Goal: Download file/media

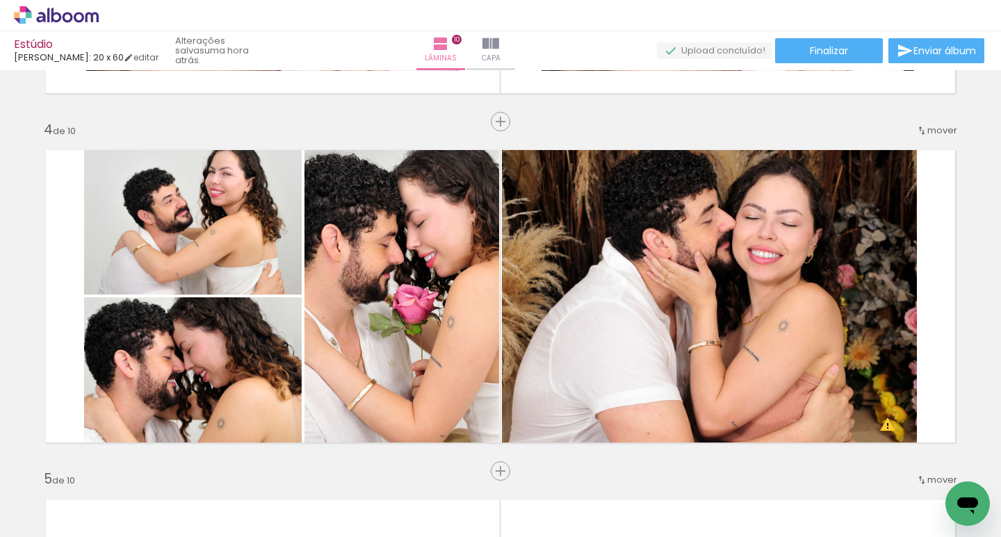
scroll to position [1042, 0]
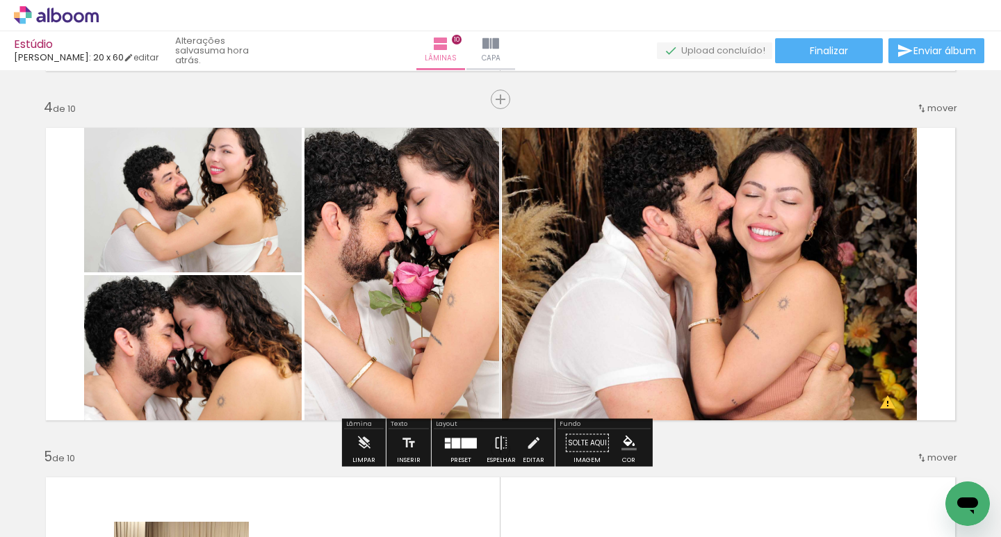
click at [242, 175] on quentale-photo at bounding box center [193, 195] width 218 height 156
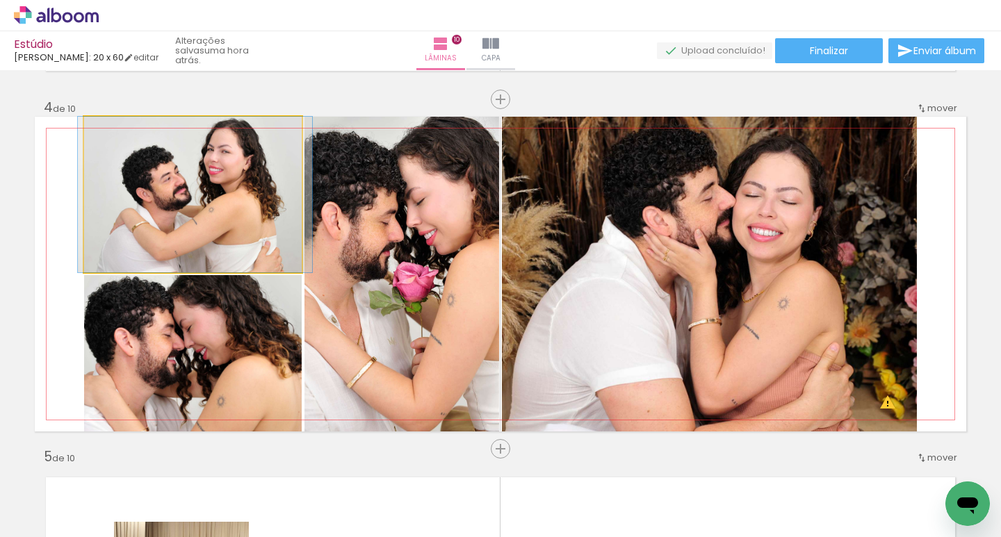
drag, startPoint x: 238, startPoint y: 170, endPoint x: 236, endPoint y: 197, distance: 27.1
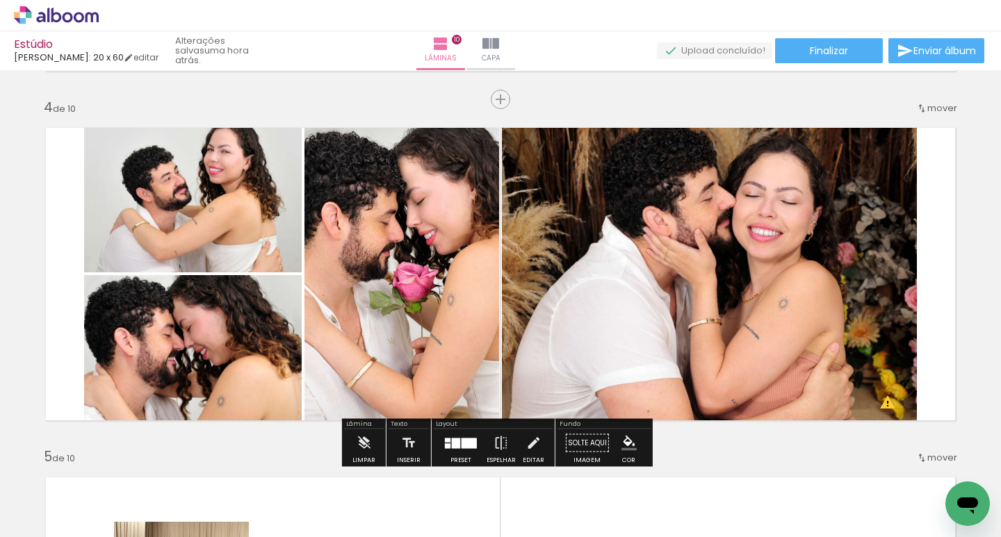
click at [448, 272] on quentale-photo at bounding box center [401, 274] width 195 height 315
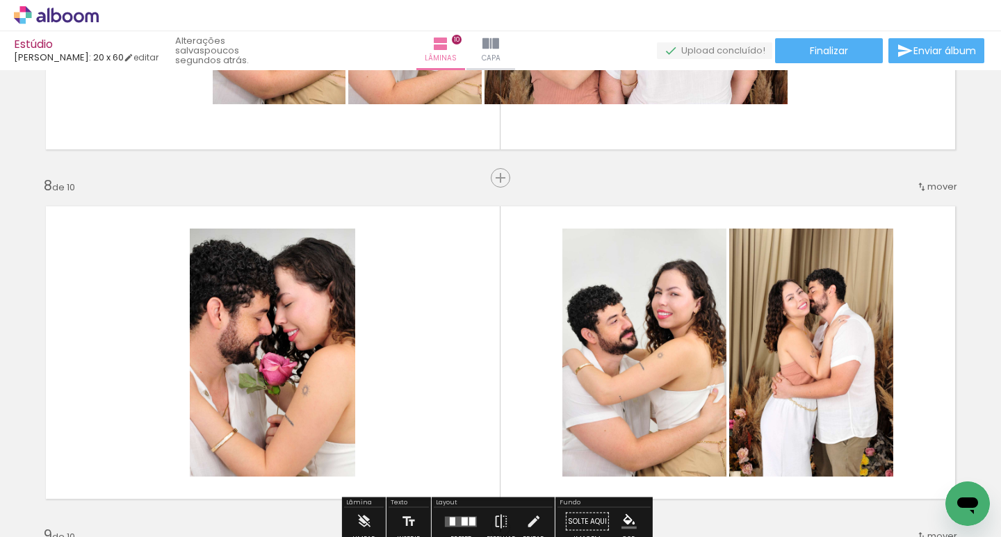
scroll to position [2363, 0]
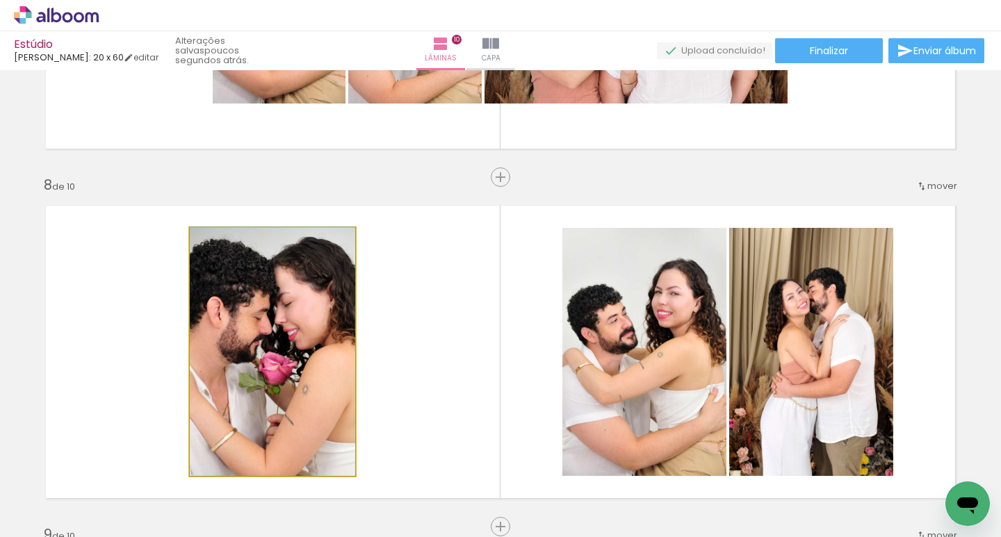
click at [242, 297] on quentale-photo at bounding box center [272, 352] width 165 height 248
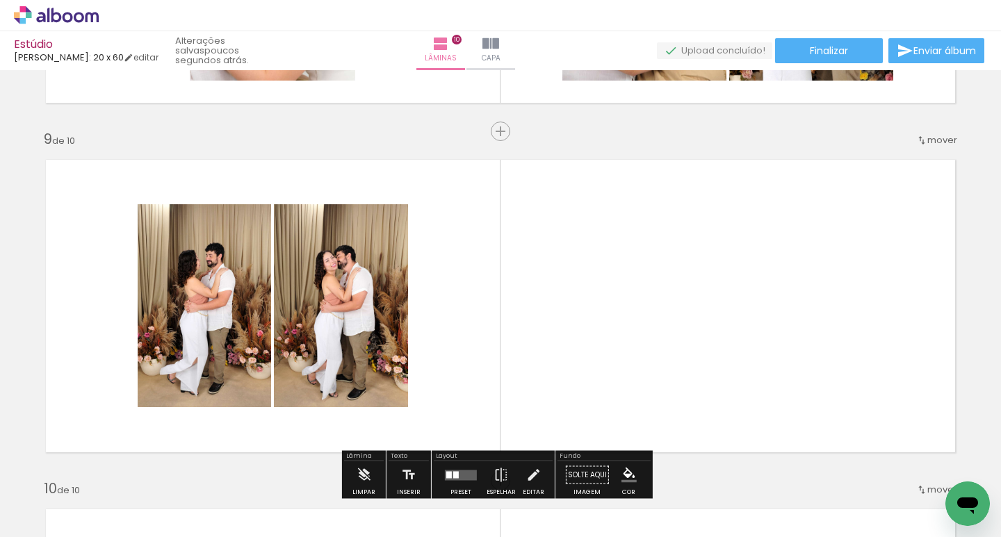
scroll to position [2780, 0]
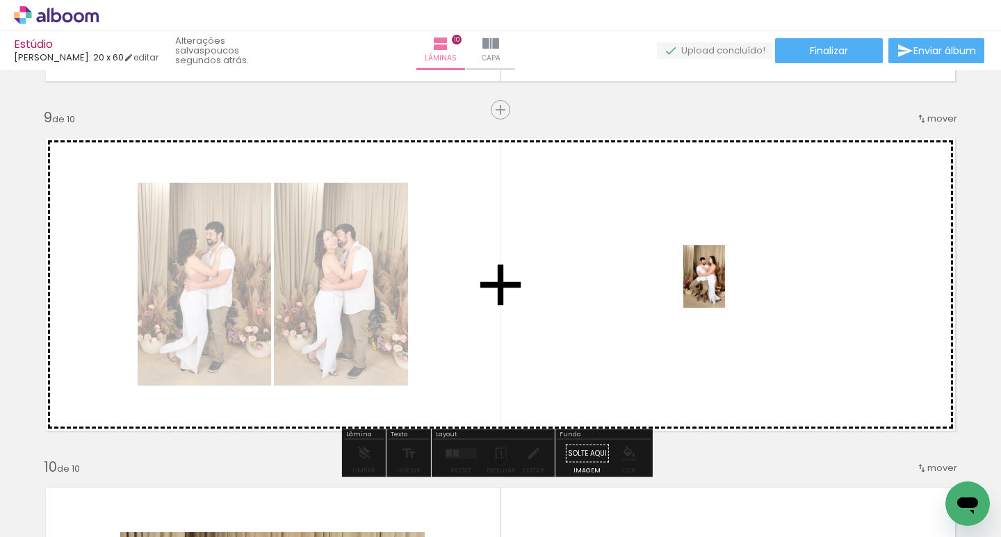
drag, startPoint x: 612, startPoint y: 504, endPoint x: 725, endPoint y: 287, distance: 244.6
click at [725, 287] on quentale-workspace at bounding box center [500, 268] width 1001 height 537
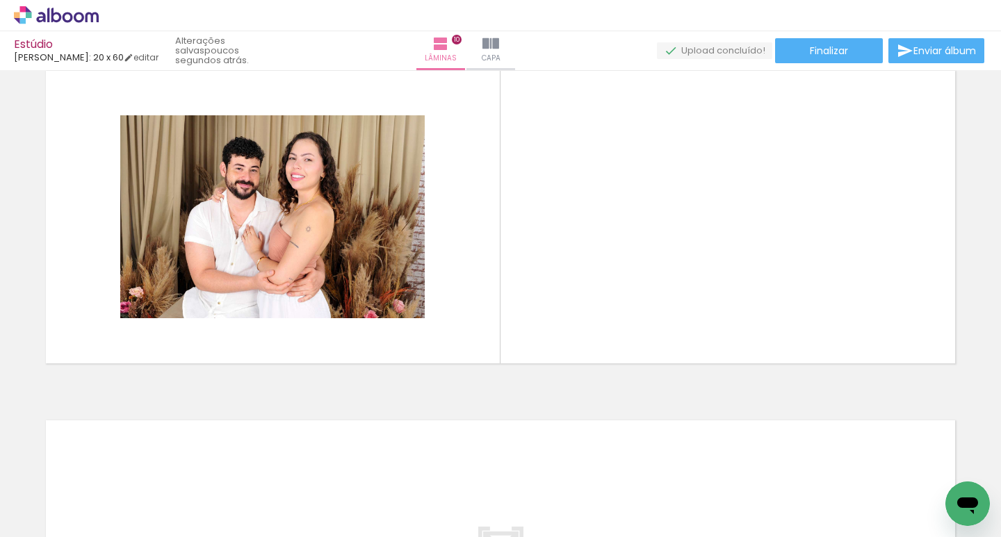
scroll to position [0, 59]
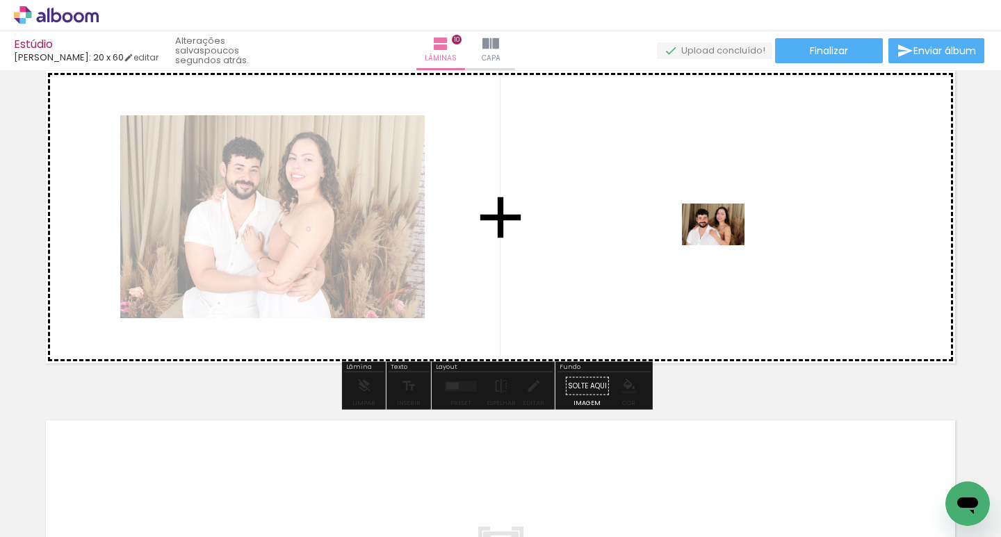
drag, startPoint x: 394, startPoint y: 491, endPoint x: 729, endPoint y: 244, distance: 416.0
click at [729, 244] on quentale-workspace at bounding box center [500, 268] width 1001 height 537
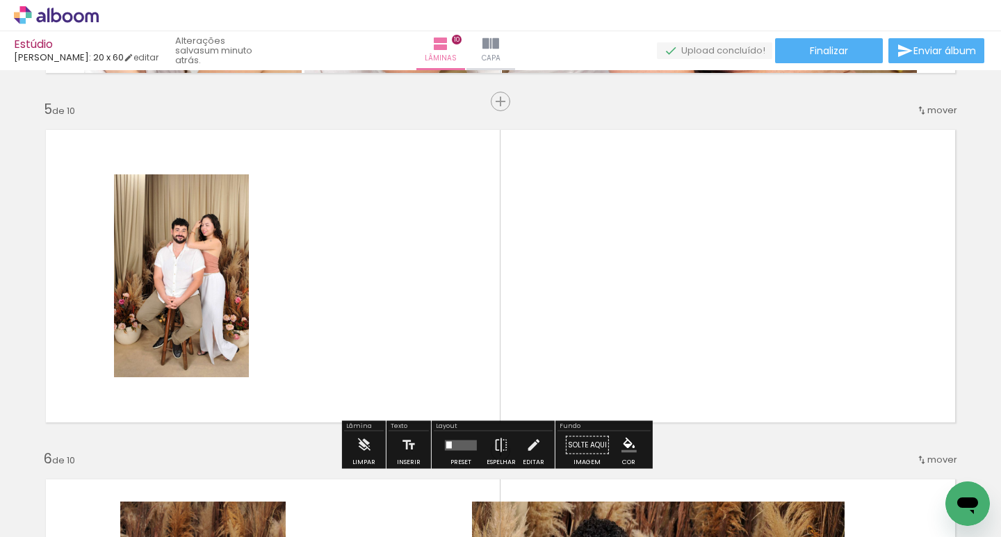
scroll to position [0, 436]
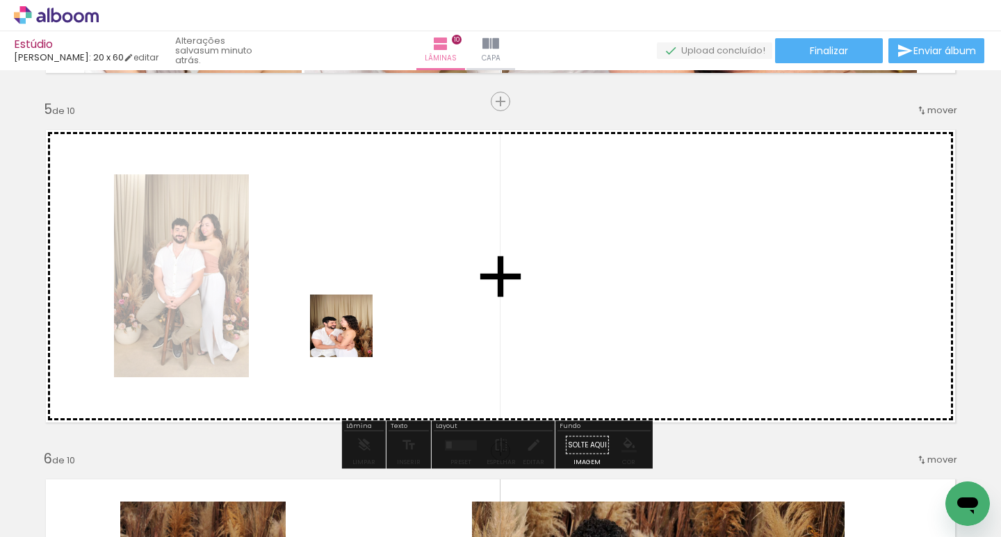
drag, startPoint x: 339, startPoint y: 422, endPoint x: 362, endPoint y: 309, distance: 114.9
click at [362, 309] on quentale-workspace at bounding box center [500, 268] width 1001 height 537
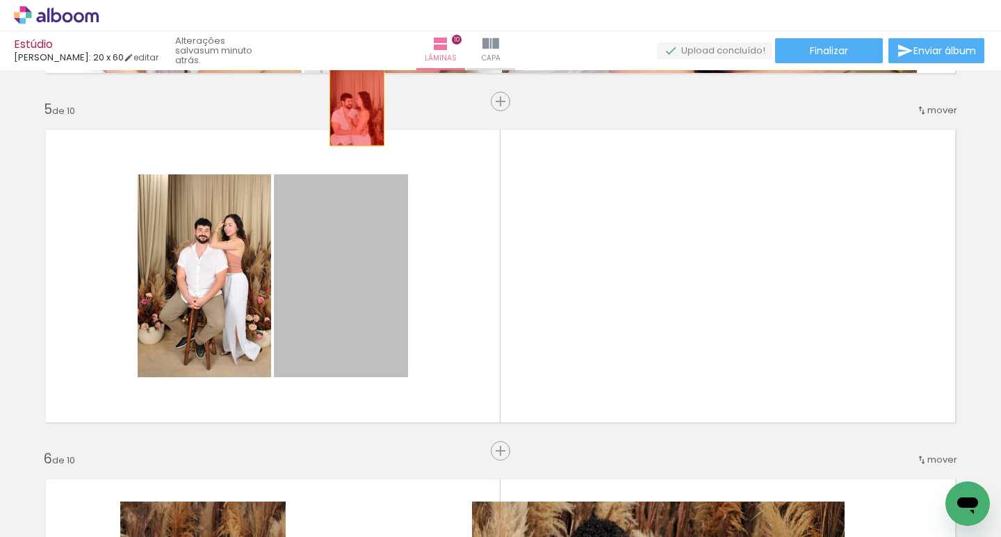
drag, startPoint x: 341, startPoint y: 257, endPoint x: 352, endPoint y: 105, distance: 152.6
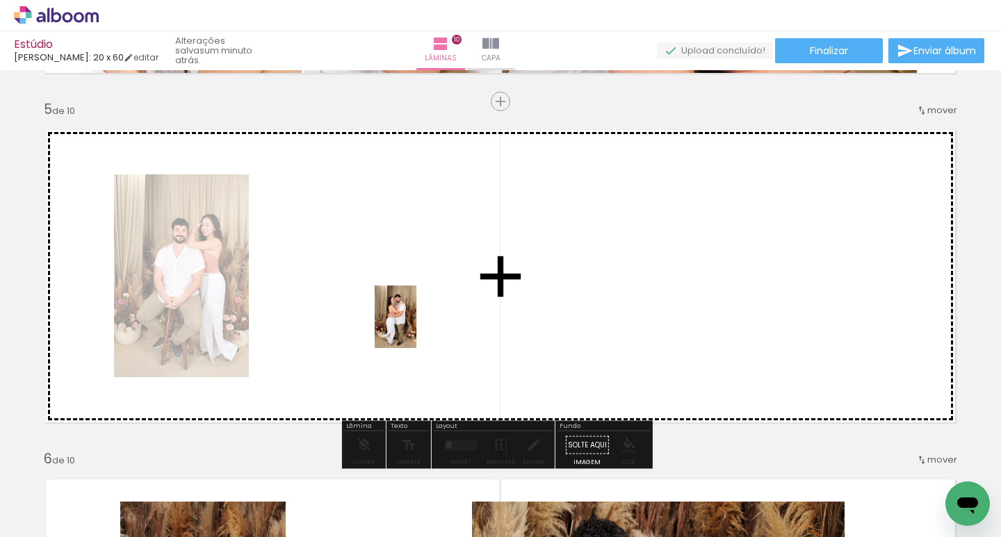
drag, startPoint x: 499, startPoint y: 511, endPoint x: 416, endPoint y: 327, distance: 201.9
click at [416, 327] on quentale-workspace at bounding box center [500, 268] width 1001 height 537
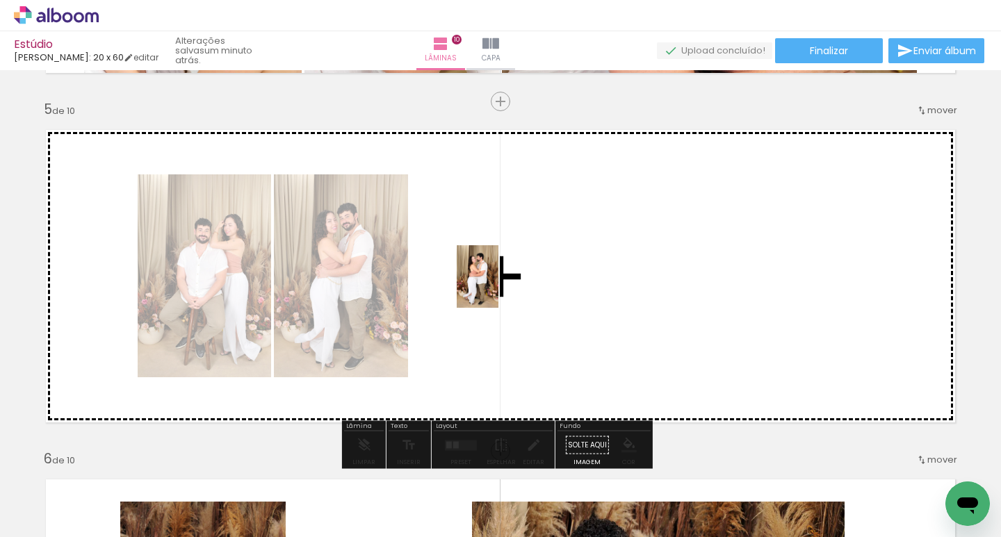
drag, startPoint x: 566, startPoint y: 511, endPoint x: 498, endPoint y: 287, distance: 233.9
click at [498, 287] on quentale-workspace at bounding box center [500, 268] width 1001 height 537
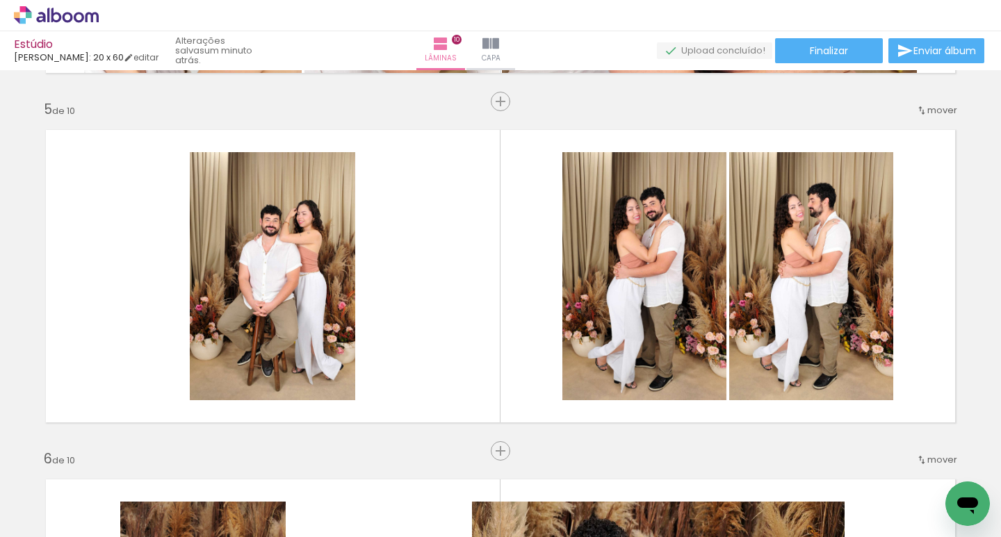
scroll to position [0, 789]
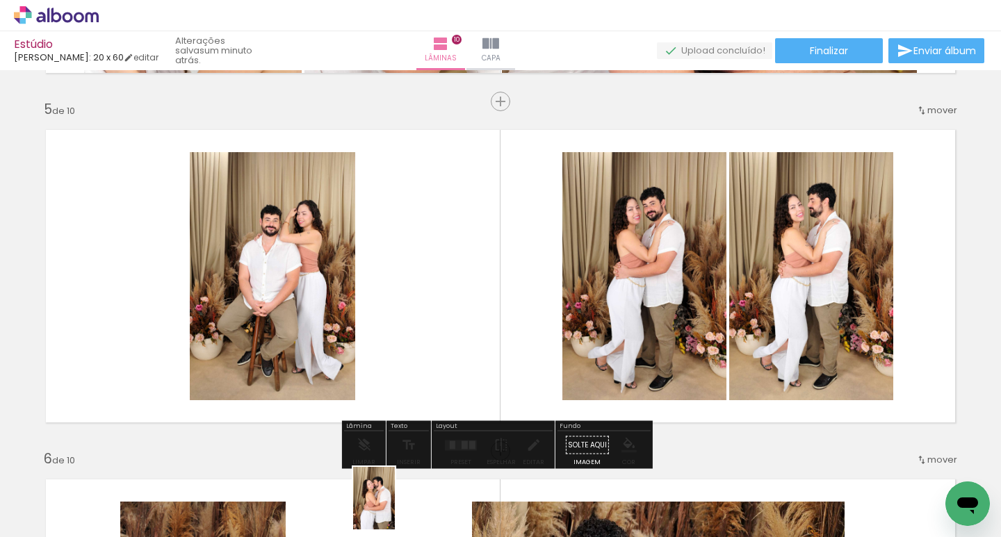
drag, startPoint x: 364, startPoint y: 499, endPoint x: 383, endPoint y: 522, distance: 29.6
click at [385, 513] on div at bounding box center [362, 490] width 46 height 69
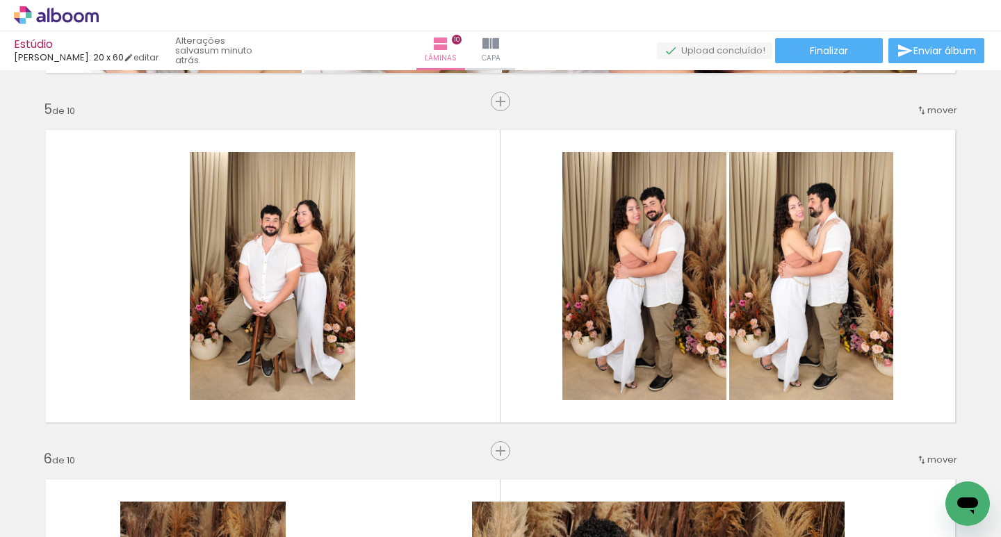
scroll to position [0, 1003]
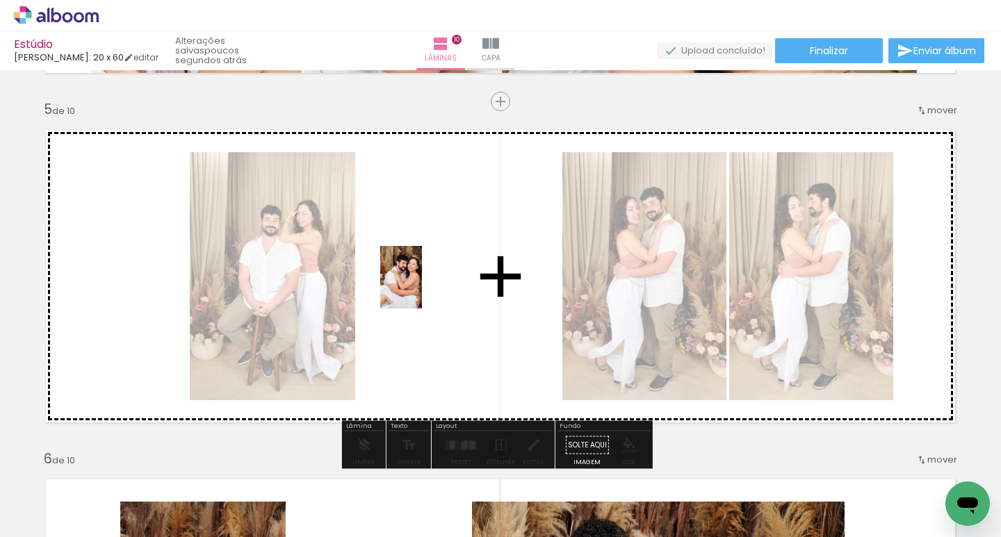
drag, startPoint x: 384, startPoint y: 514, endPoint x: 422, endPoint y: 288, distance: 228.9
click at [422, 288] on quentale-workspace at bounding box center [500, 268] width 1001 height 537
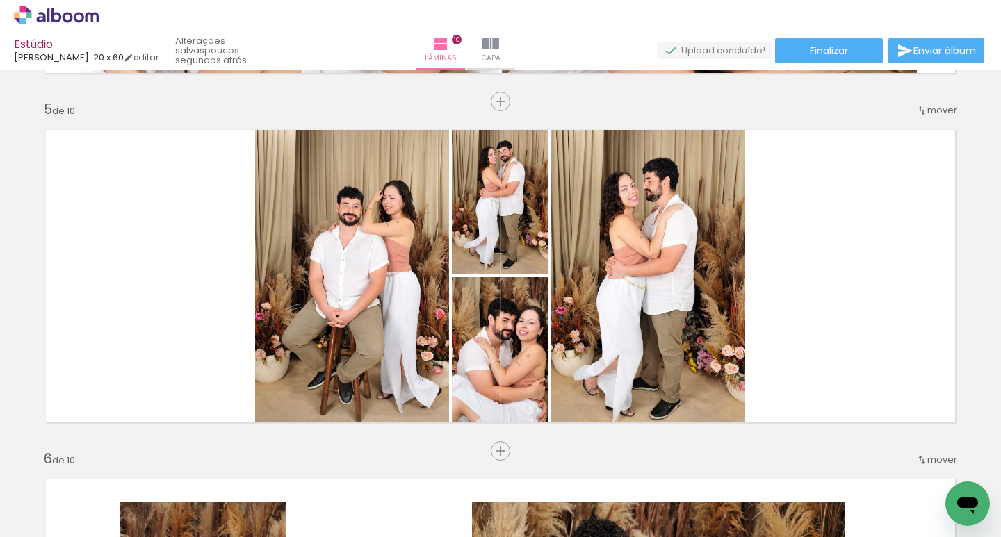
scroll to position [0, 2231]
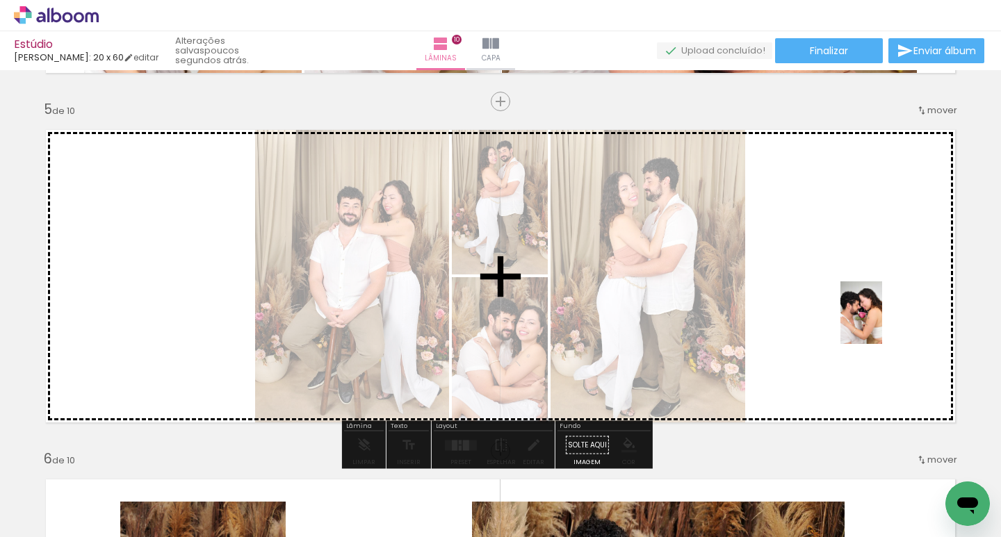
drag, startPoint x: 883, startPoint y: 513, endPoint x: 882, endPoint y: 319, distance: 193.9
click at [882, 319] on quentale-workspace at bounding box center [500, 268] width 1001 height 537
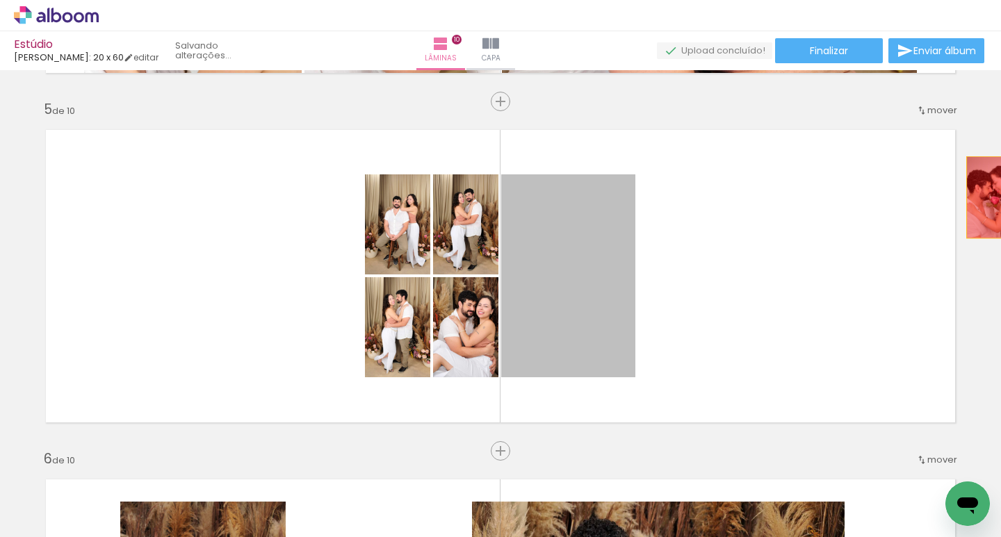
drag, startPoint x: 561, startPoint y: 287, endPoint x: 988, endPoint y: 197, distance: 436.0
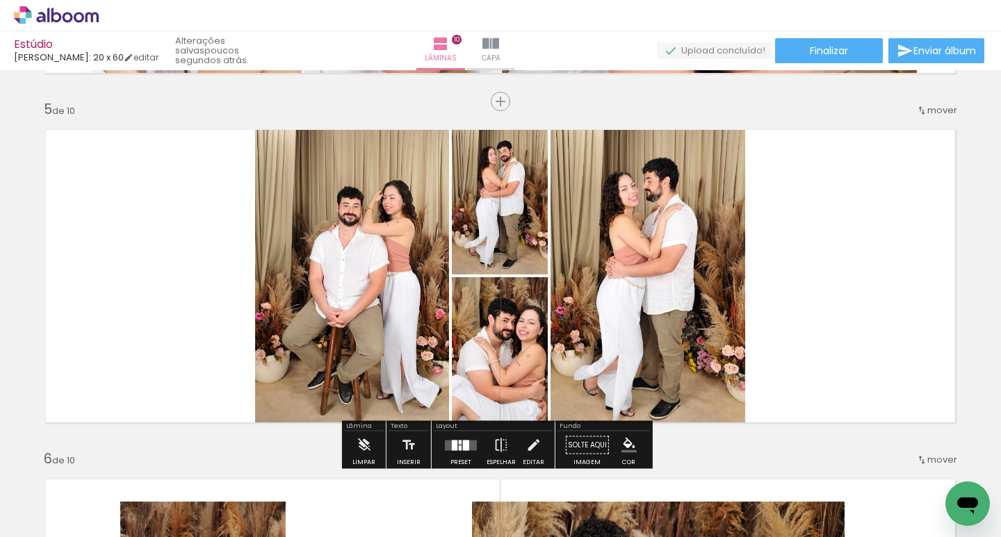
click at [463, 446] on div at bounding box center [466, 445] width 6 height 10
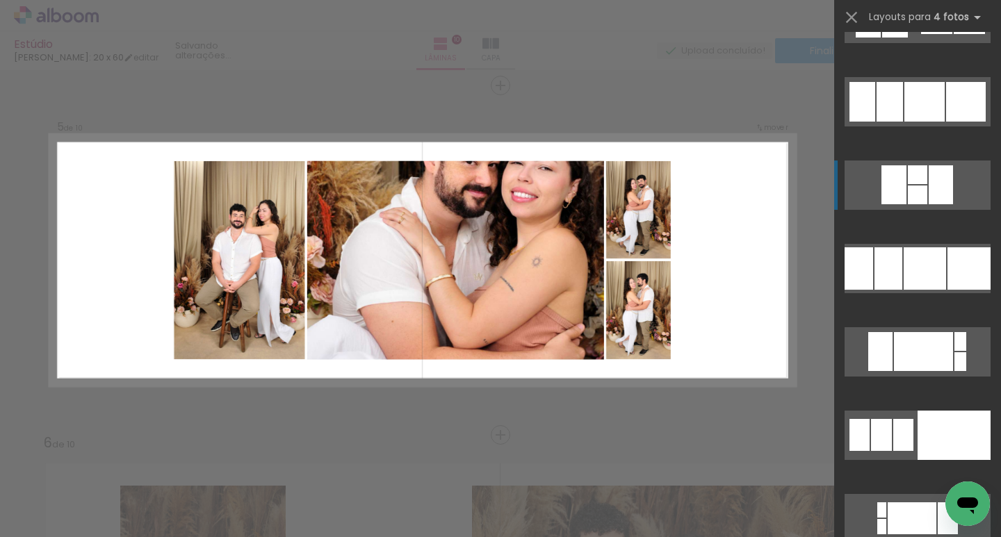
scroll to position [4031, 0]
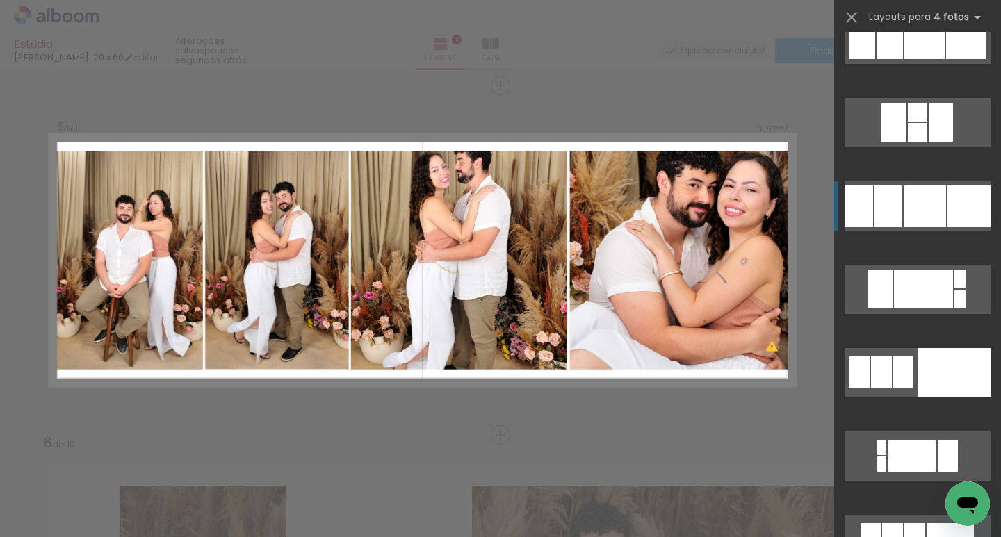
click at [914, 204] on div at bounding box center [924, 206] width 42 height 42
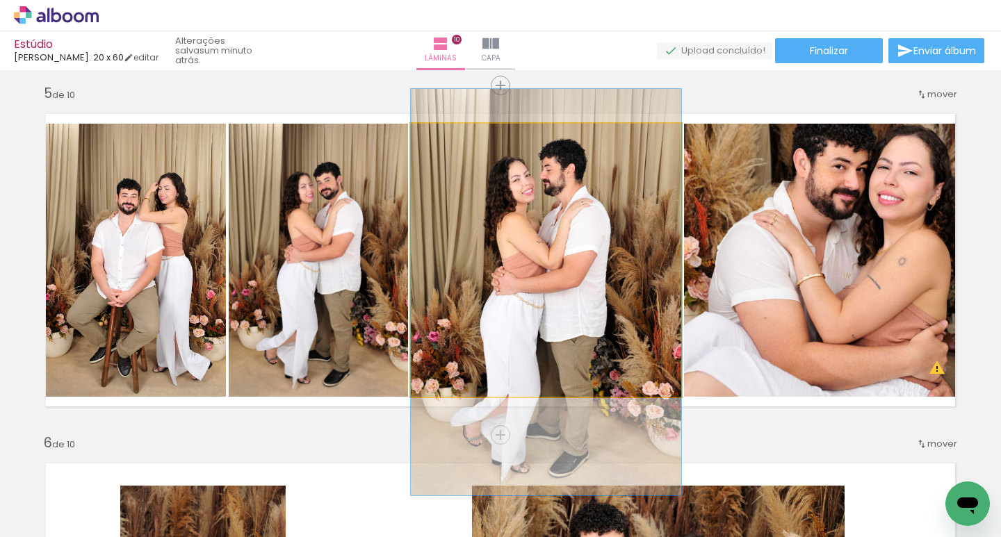
drag, startPoint x: 562, startPoint y: 198, endPoint x: 562, endPoint y: 230, distance: 32.0
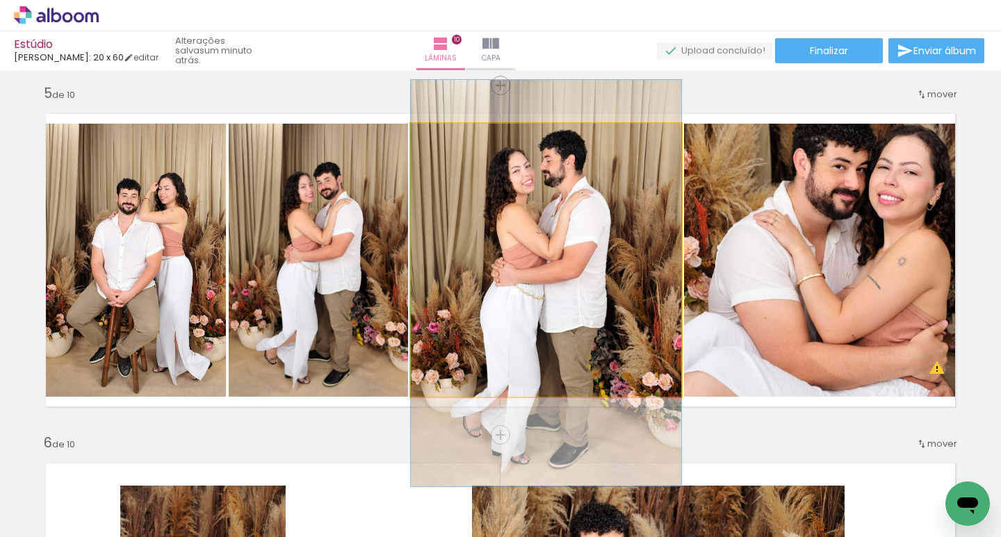
drag, startPoint x: 562, startPoint y: 224, endPoint x: 564, endPoint y: 215, distance: 9.3
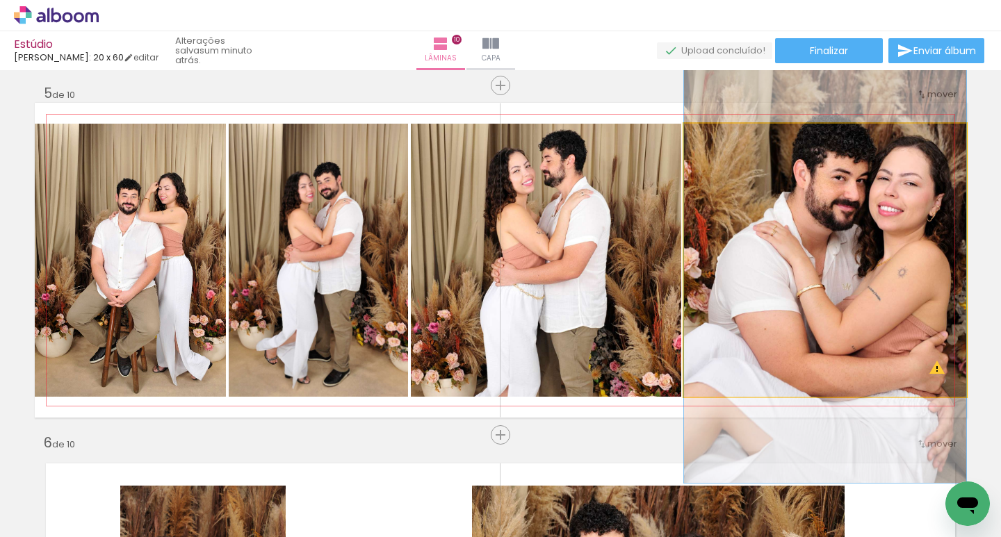
drag, startPoint x: 848, startPoint y: 184, endPoint x: 827, endPoint y: 195, distance: 23.6
drag, startPoint x: 827, startPoint y: 195, endPoint x: 793, endPoint y: 197, distance: 34.1
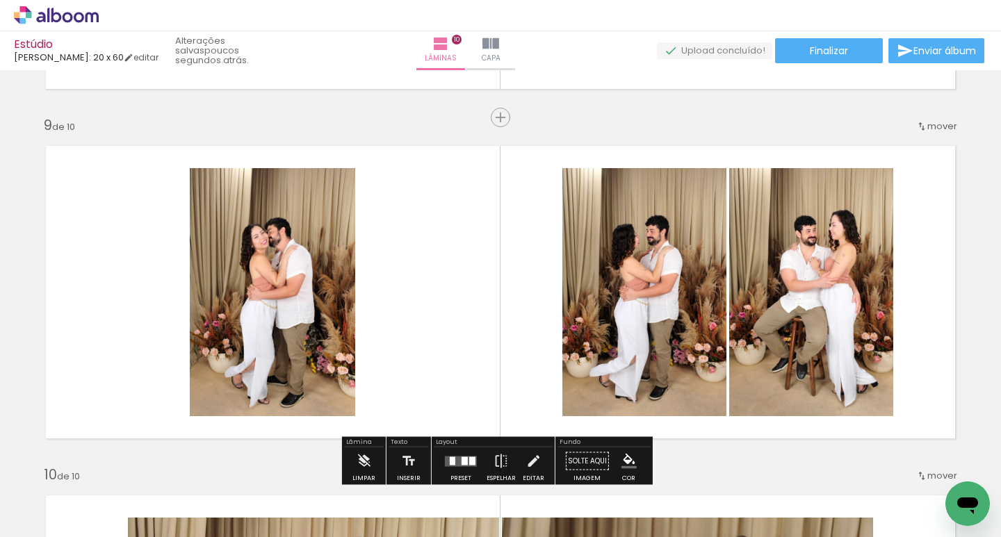
scroll to position [2796, 0]
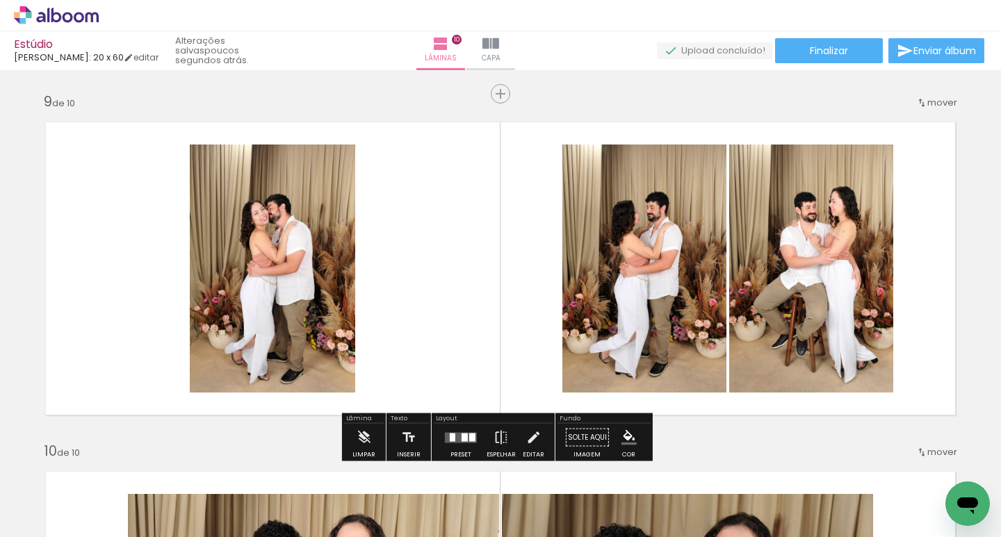
click at [471, 434] on div at bounding box center [472, 437] width 6 height 8
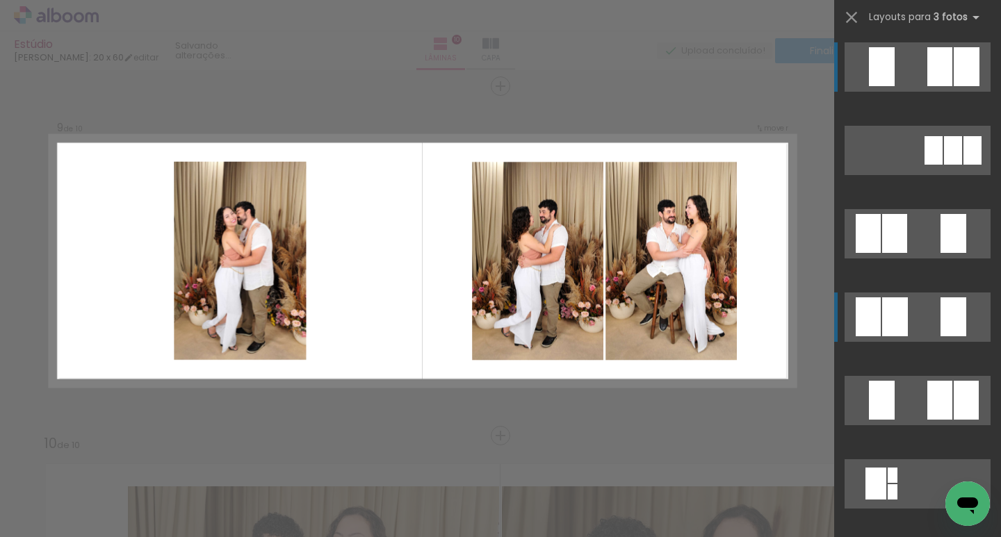
scroll to position [2804, 0]
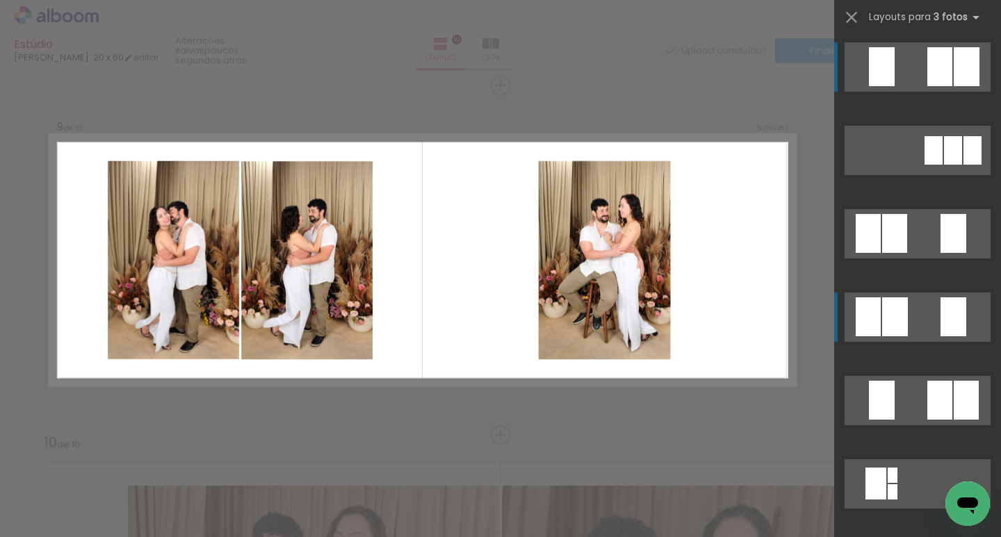
click at [912, 322] on quentale-layouter at bounding box center [917, 317] width 146 height 49
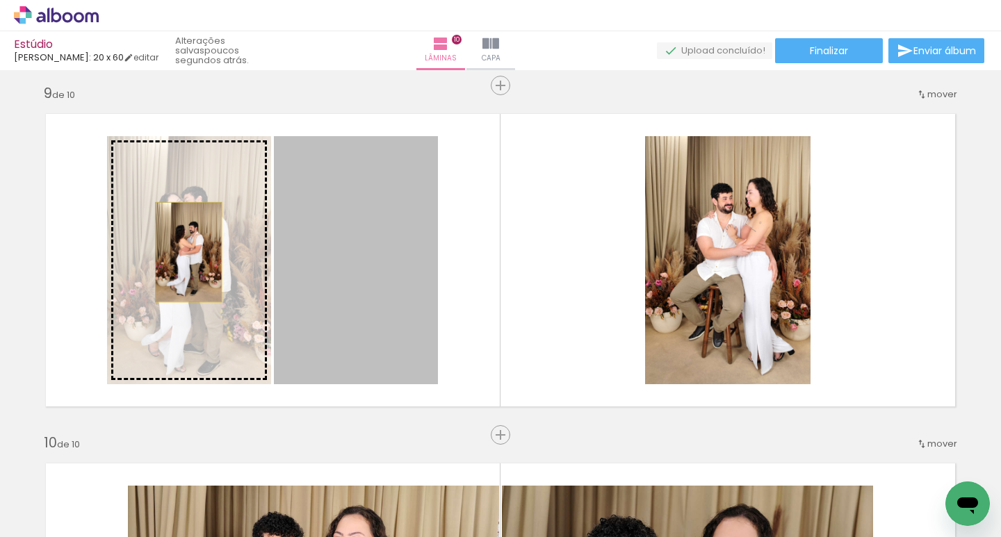
drag, startPoint x: 359, startPoint y: 249, endPoint x: 183, endPoint y: 252, distance: 175.2
click at [0, 0] on slot at bounding box center [0, 0] width 0 height 0
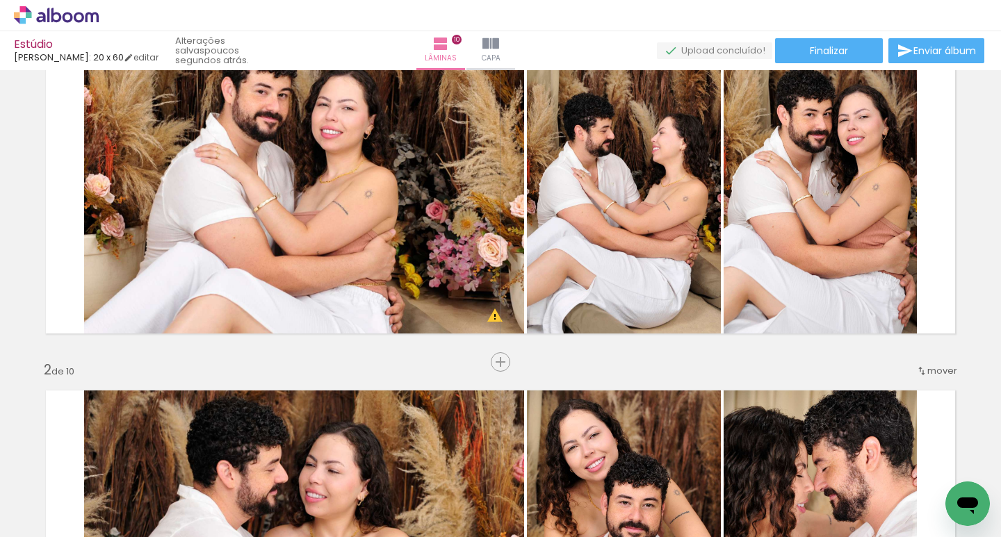
scroll to position [0, 0]
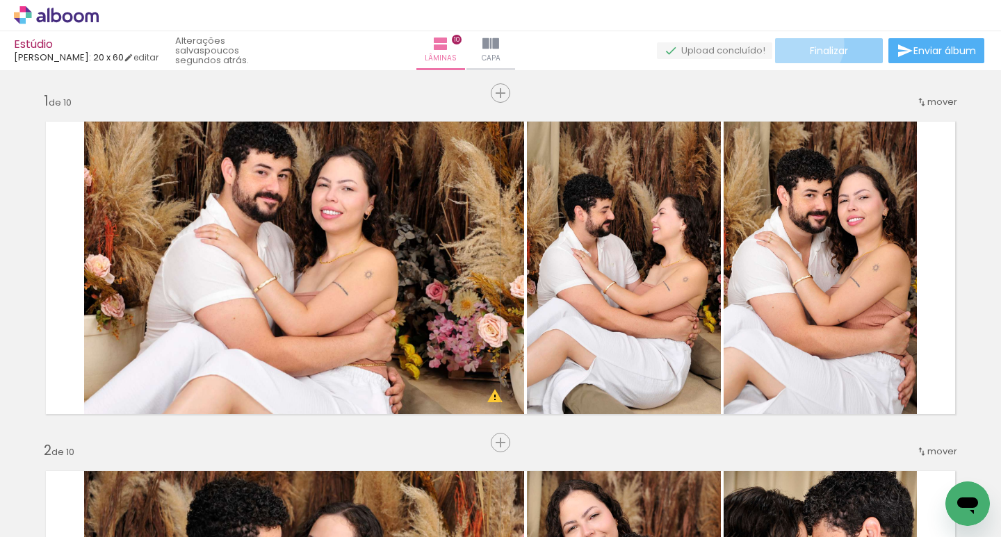
click at [795, 44] on paper-button "Finalizar" at bounding box center [829, 50] width 108 height 25
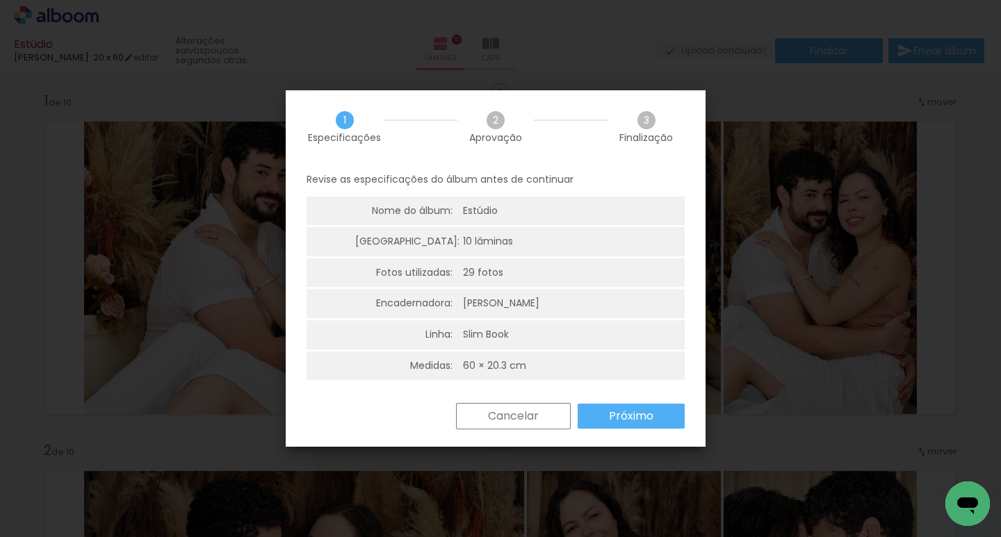
scroll to position [3, 0]
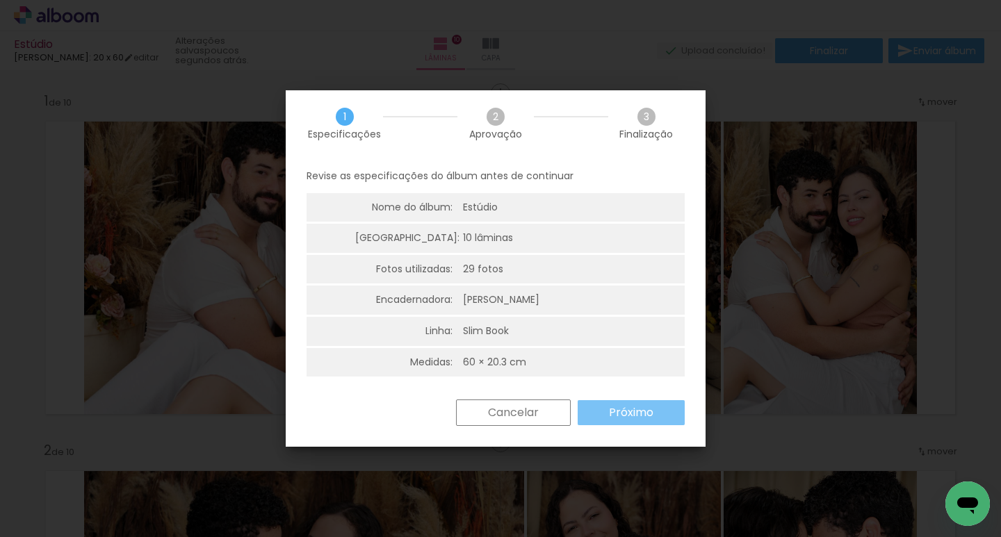
click at [0, 0] on slot "Próximo" at bounding box center [0, 0] width 0 height 0
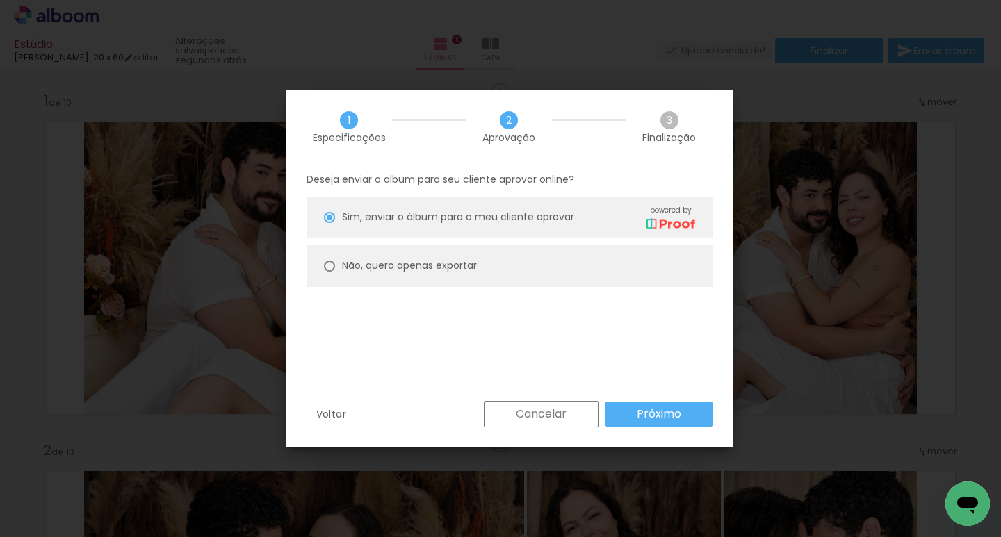
click at [335, 262] on paper-radio-button "Não, quero apenas exportar" at bounding box center [509, 266] width 406 height 42
type paper-radio-button "on"
click at [0, 0] on slot "Próximo" at bounding box center [0, 0] width 0 height 0
type input "Alta, 300 DPI"
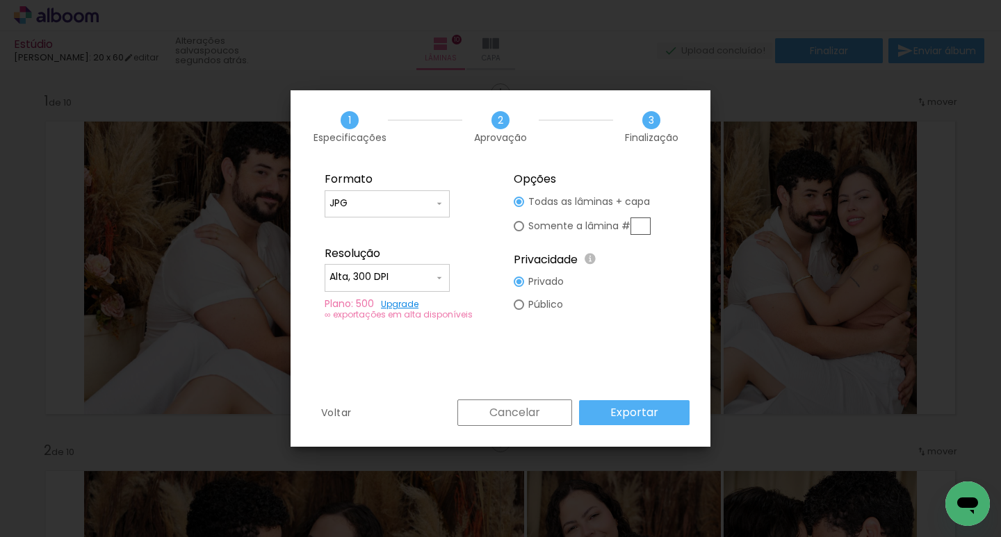
click at [0, 0] on slot "Exportar" at bounding box center [0, 0] width 0 height 0
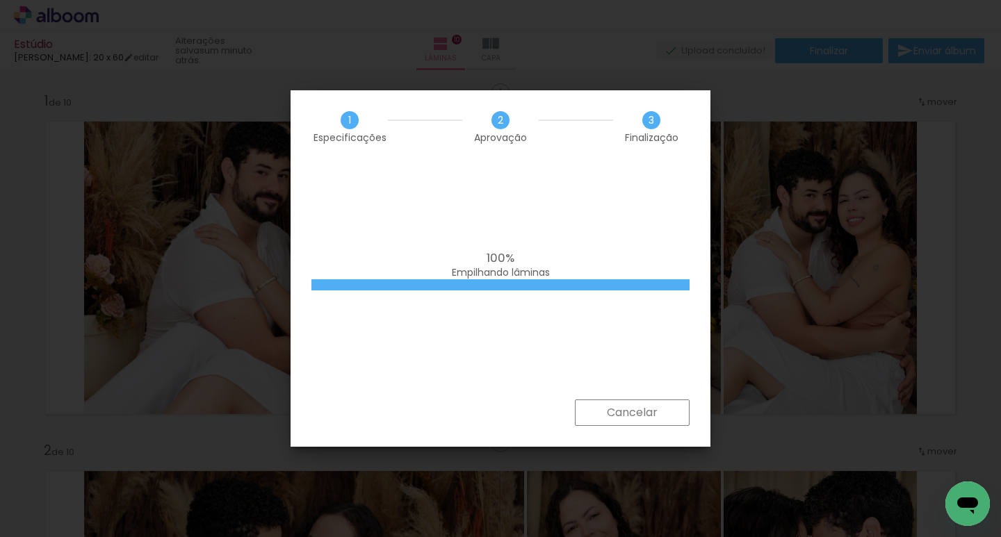
scroll to position [0, 2231]
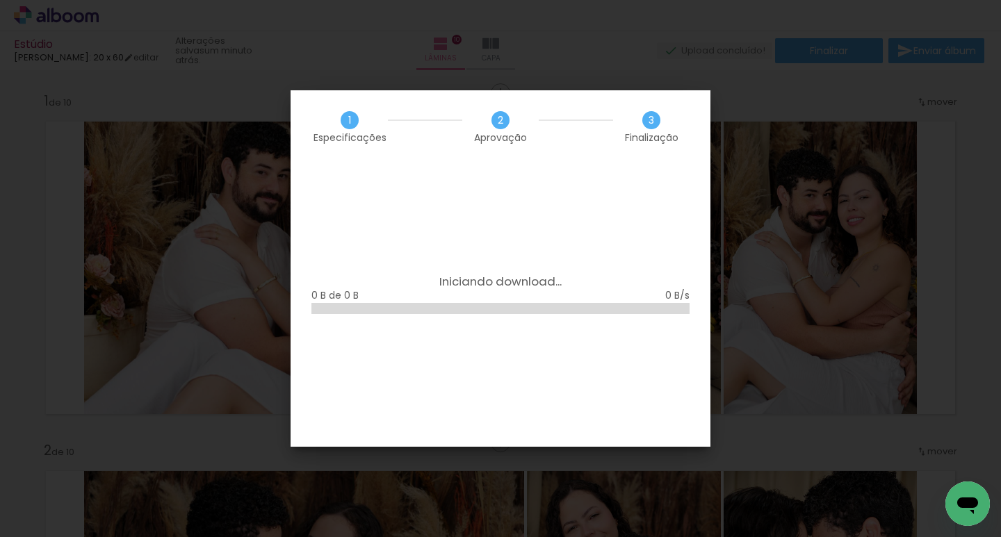
scroll to position [0, 2231]
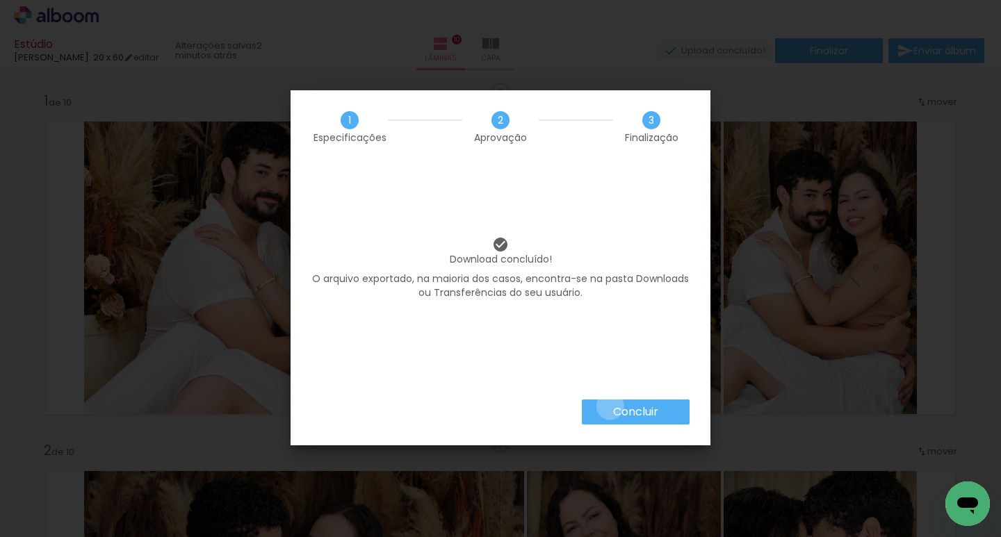
click at [609, 407] on paper-button "Concluir" at bounding box center [636, 412] width 108 height 25
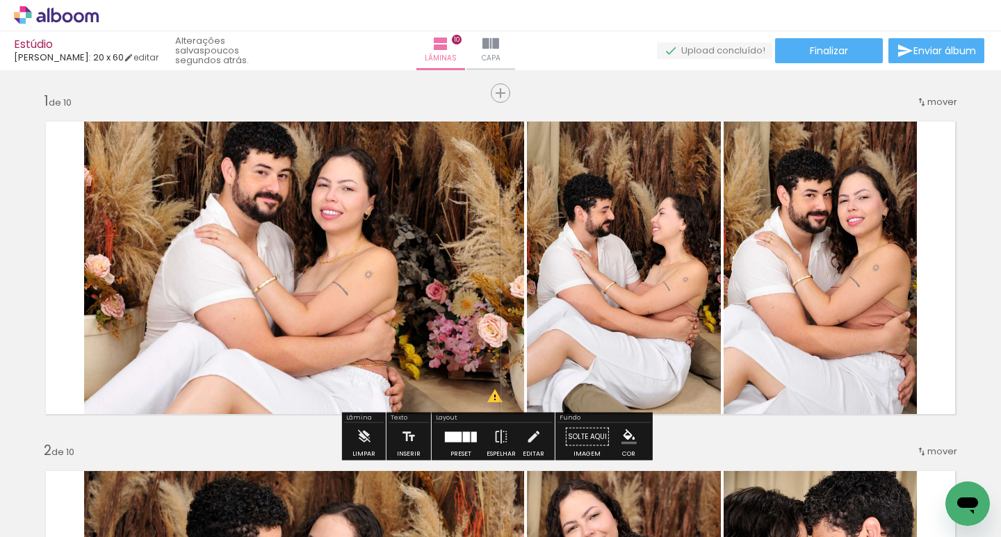
drag, startPoint x: 82, startPoint y: 55, endPoint x: 109, endPoint y: 56, distance: 27.1
click at [109, 56] on span "[PERSON_NAME]: 20 x 60" at bounding box center [69, 57] width 110 height 13
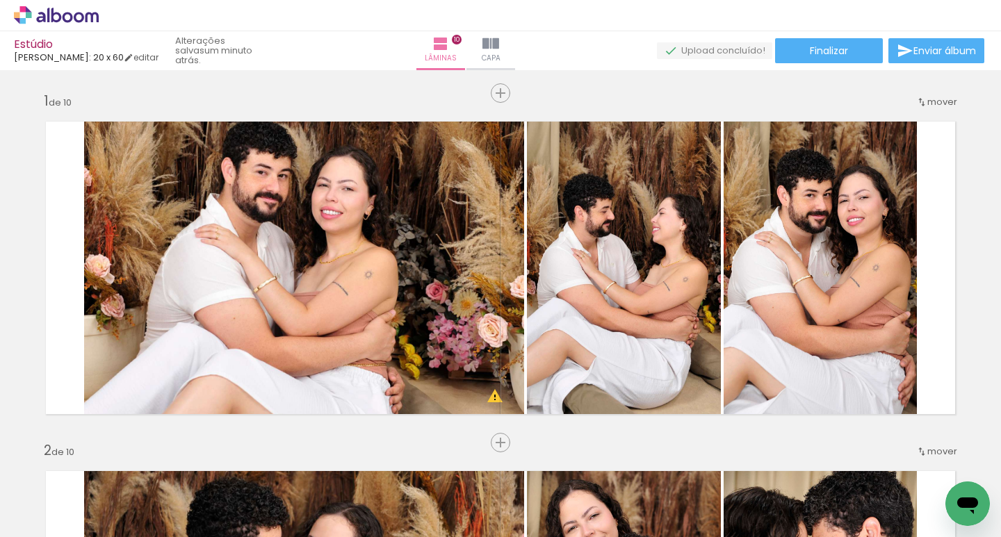
scroll to position [0, 2231]
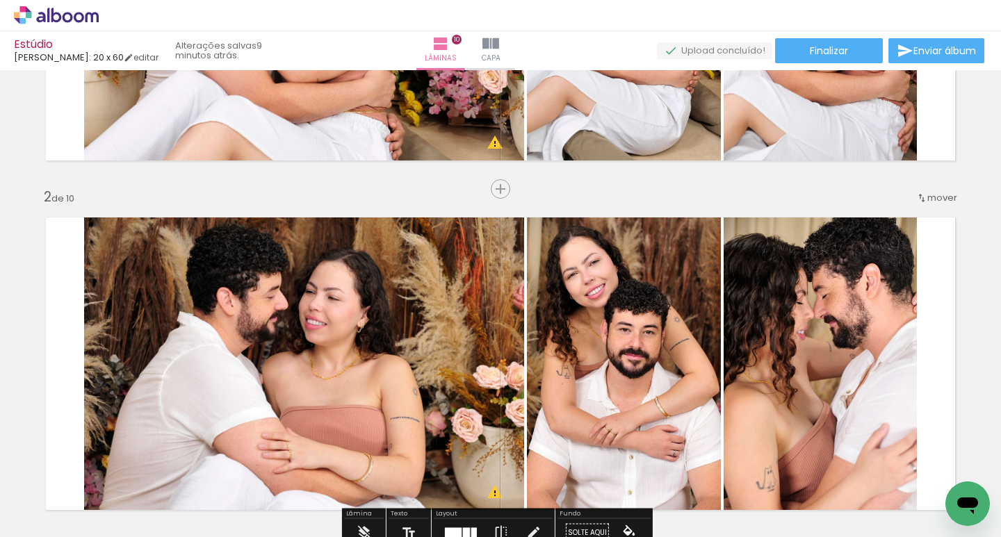
scroll to position [278, 0]
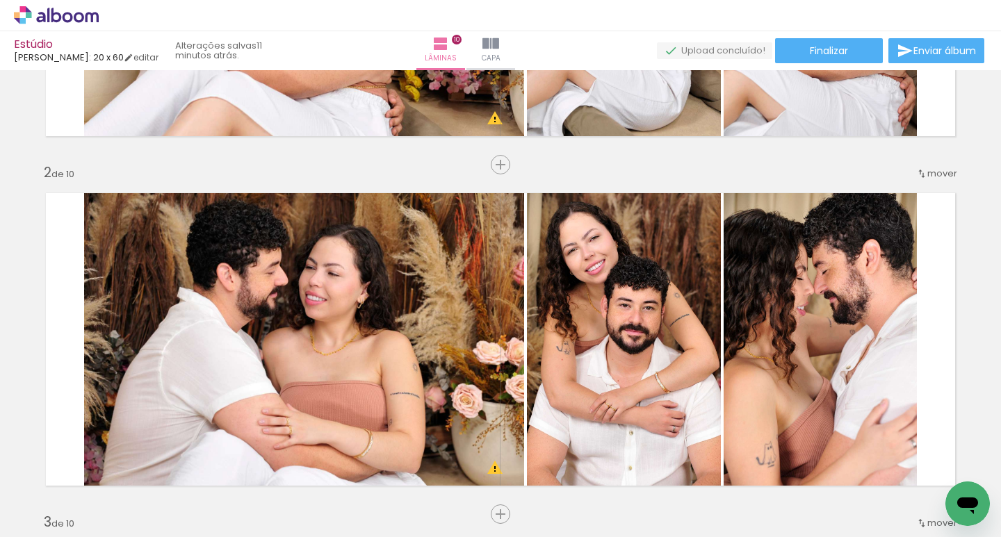
scroll to position [0, 2231]
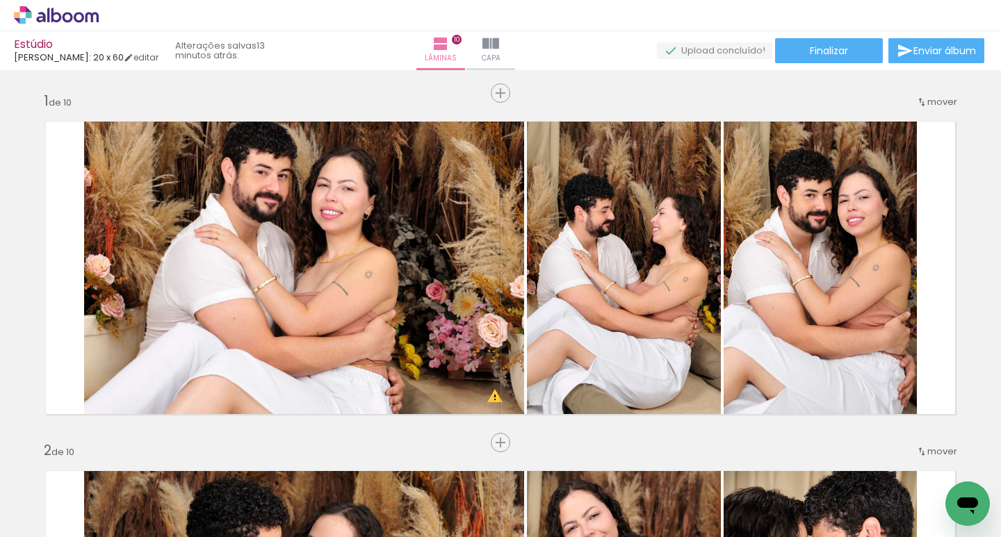
scroll to position [0, 2231]
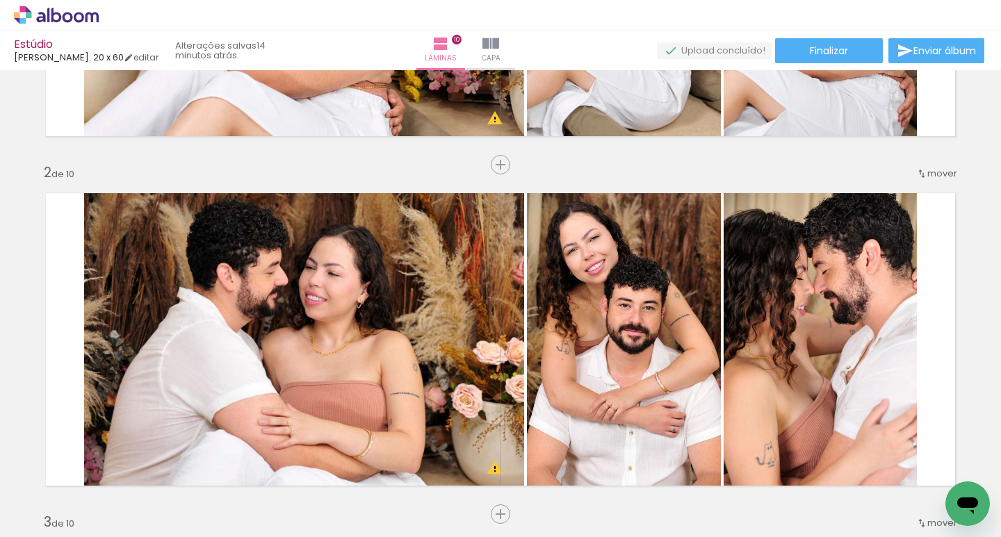
scroll to position [0, 2231]
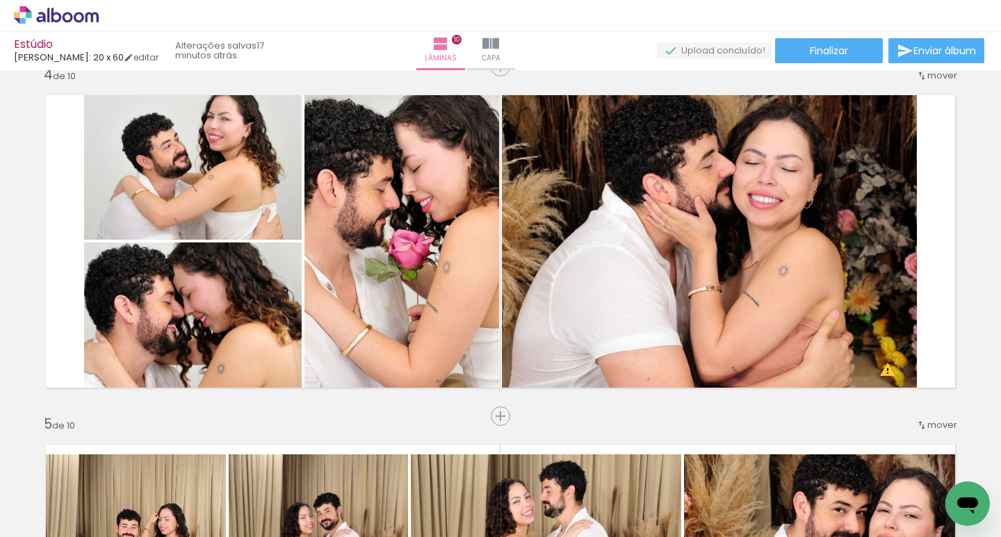
scroll to position [1042, 0]
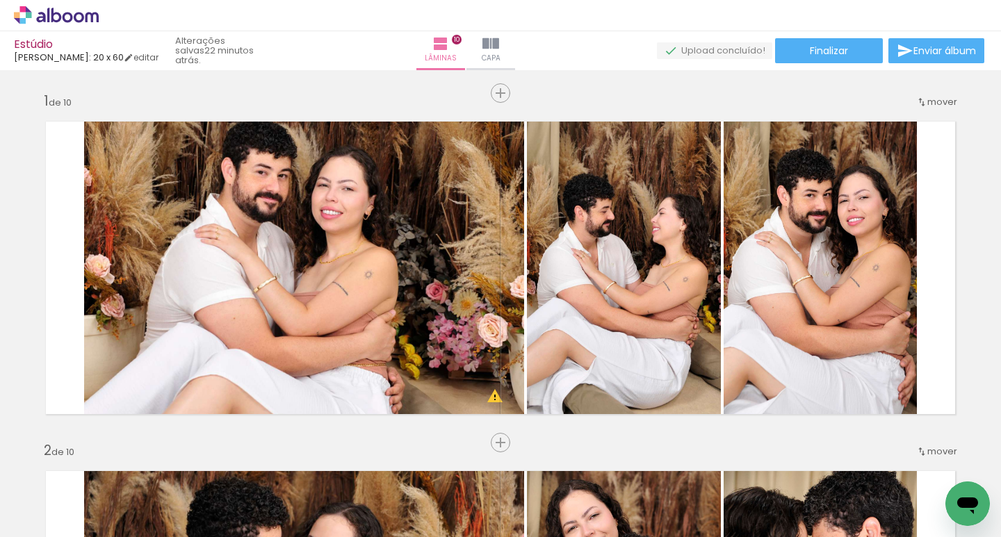
scroll to position [0, 2231]
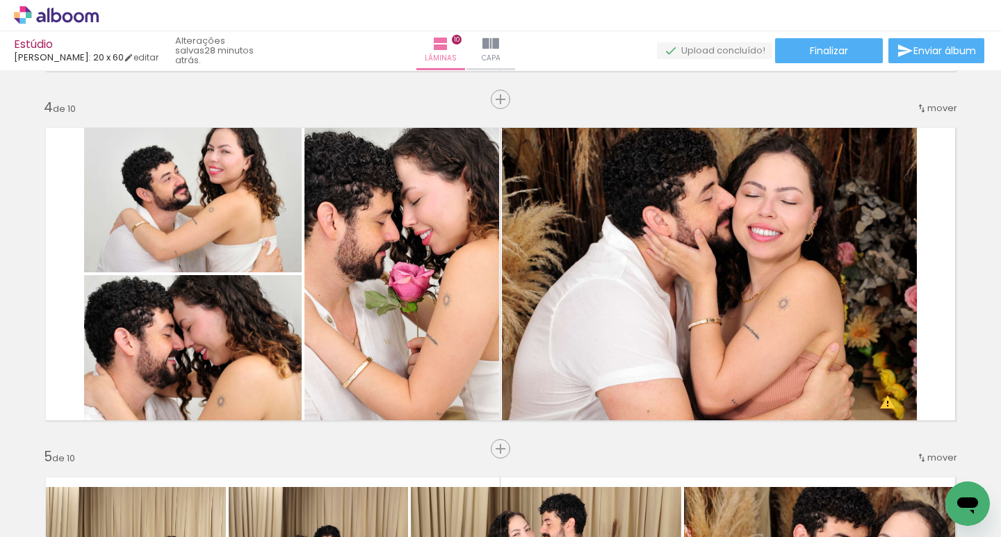
scroll to position [0, 2231]
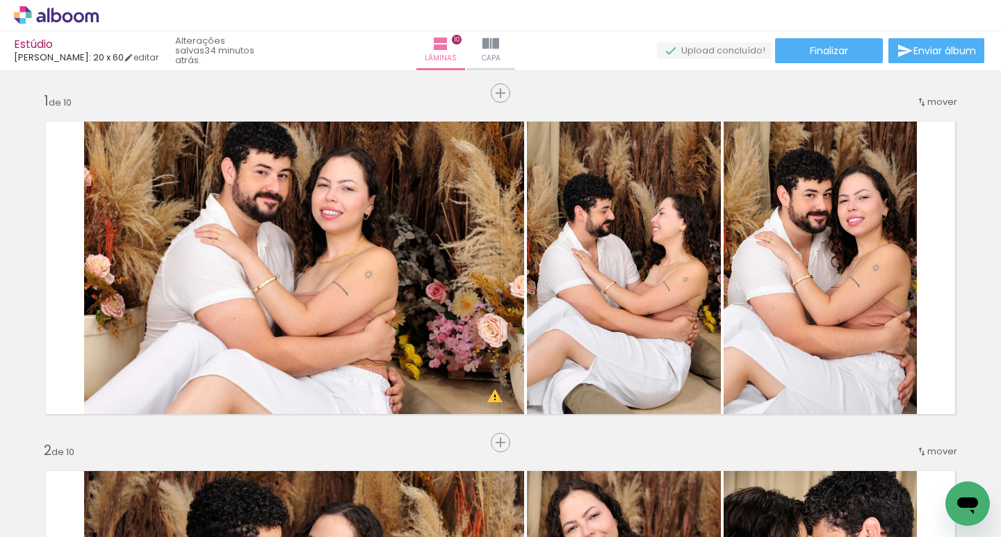
scroll to position [0, 2231]
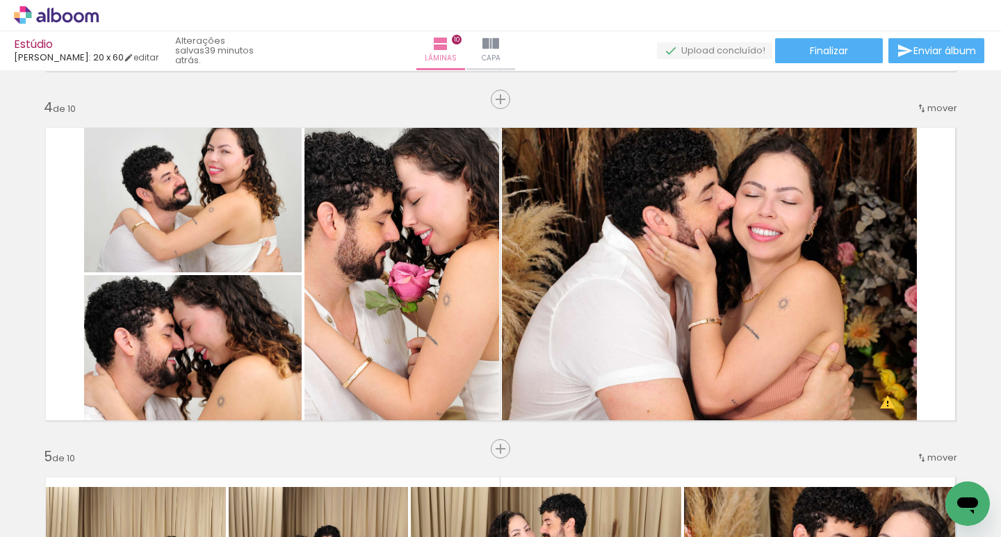
scroll to position [0, 2231]
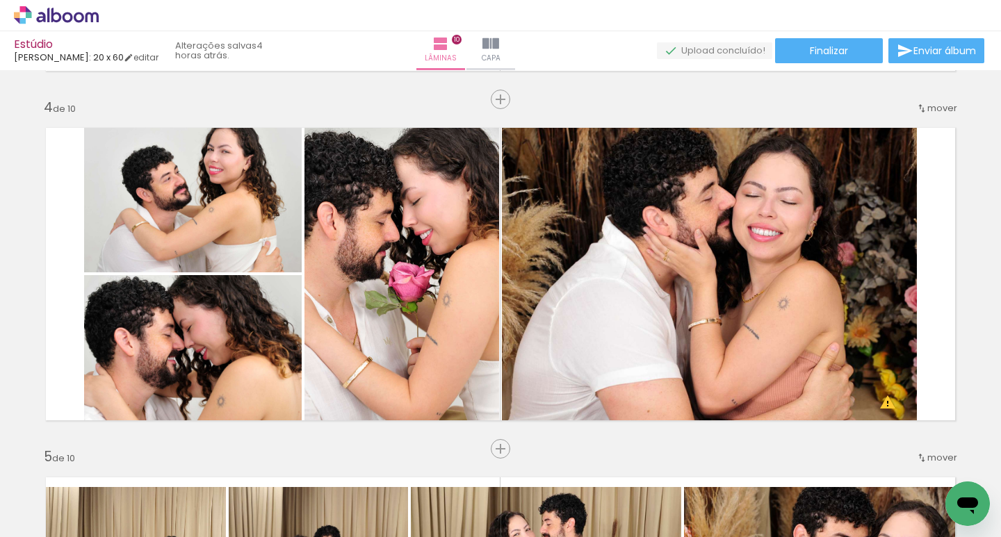
scroll to position [0, 2231]
